Goal: Information Seeking & Learning: Learn about a topic

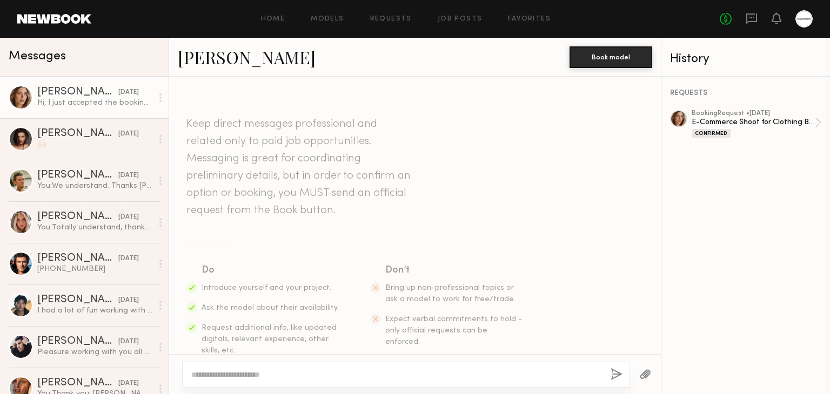
scroll to position [987, 0]
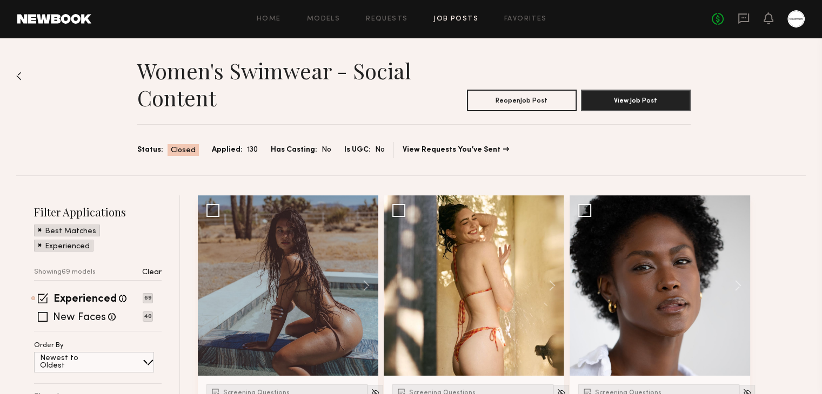
click at [482, 13] on div "Home Models Requests Job Posts Favorites Sign Out No fees up to $5,000" at bounding box center [447, 18] width 713 height 17
click at [449, 24] on div "Home Models Requests Job Posts Favorites Sign Out No fees up to $5,000" at bounding box center [447, 18] width 713 height 17
click at [450, 19] on link "Job Posts" at bounding box center [455, 19] width 45 height 7
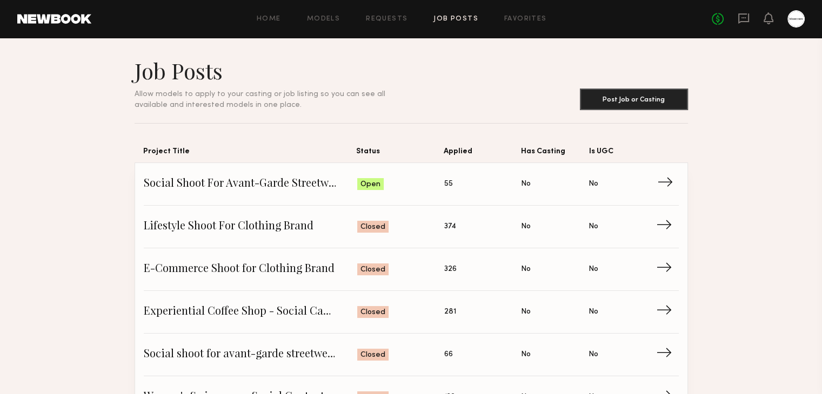
click at [207, 132] on span "Social Shoot For Avant-Garde Streetwear Brand" at bounding box center [251, 184] width 214 height 16
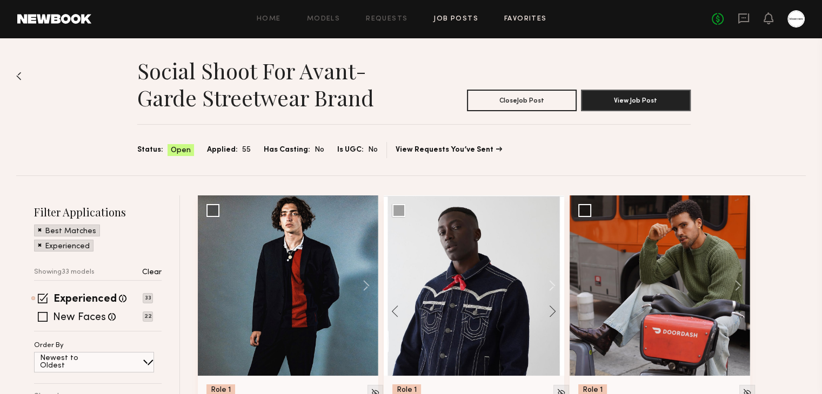
click at [509, 19] on link "Favorites" at bounding box center [525, 19] width 43 height 7
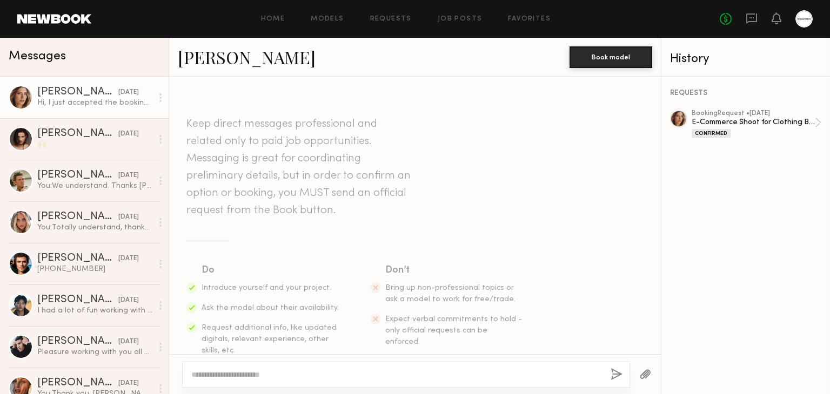
scroll to position [987, 0]
